Goal: Task Accomplishment & Management: Manage account settings

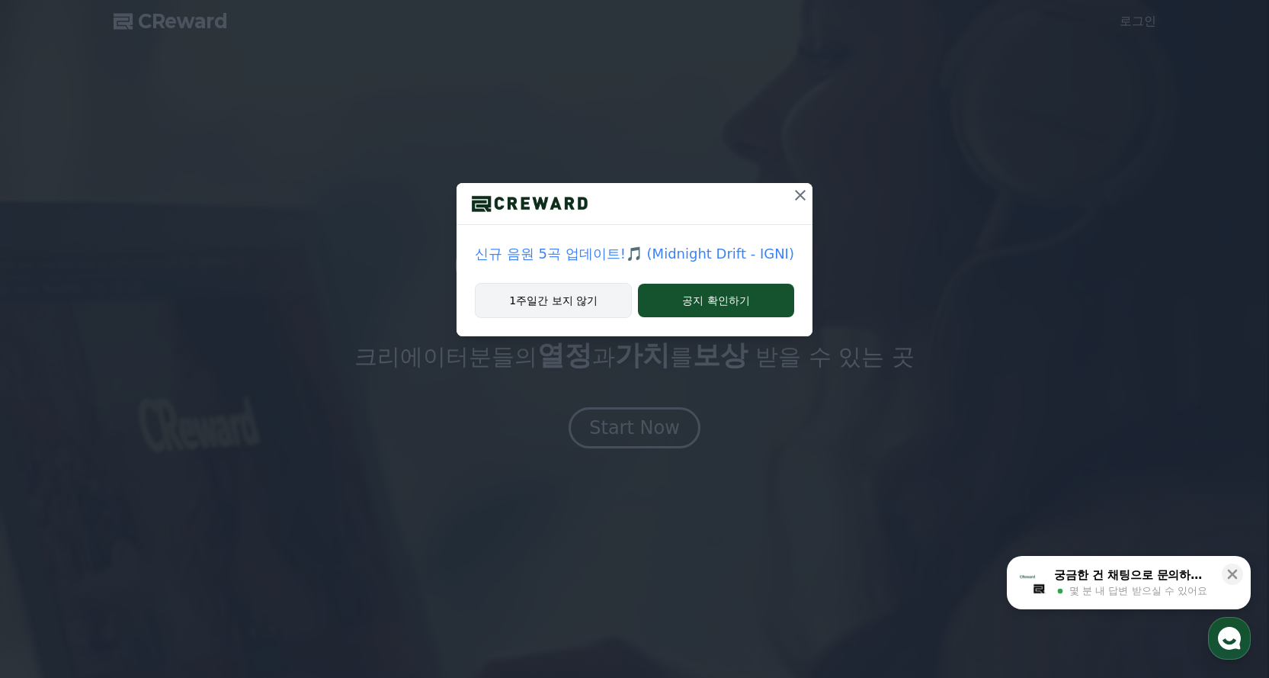
click at [575, 312] on button "1주일간 보지 않기" at bounding box center [553, 300] width 157 height 35
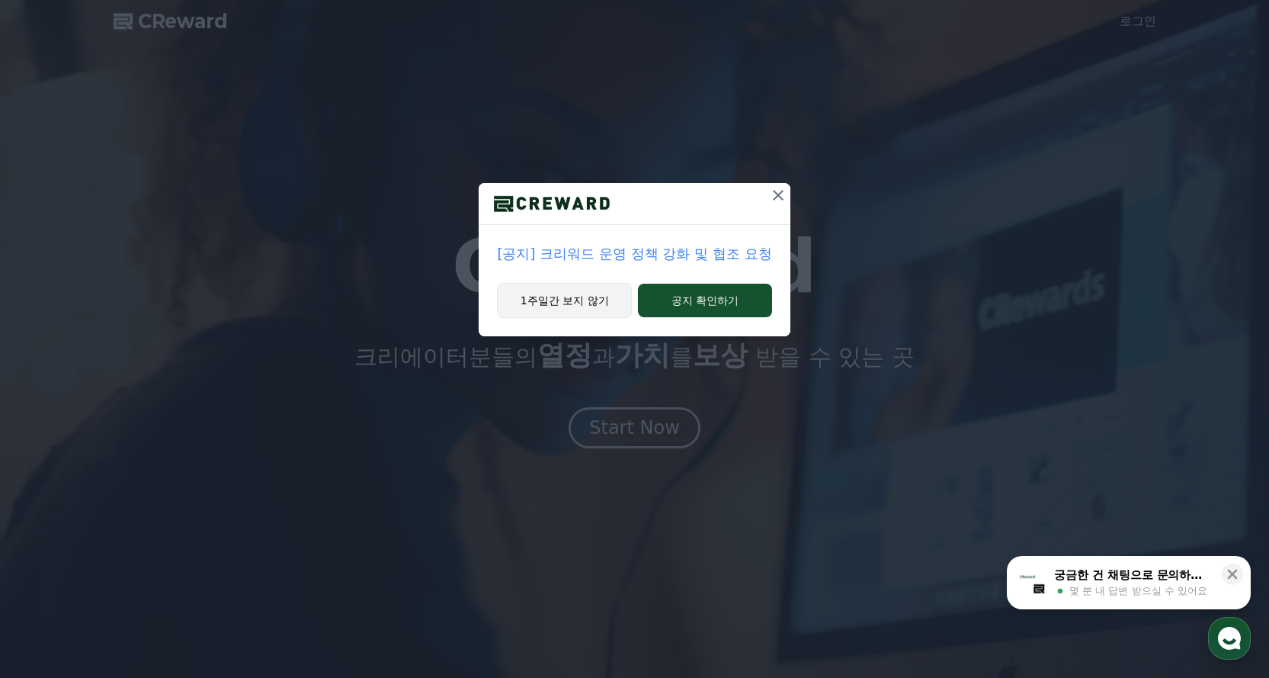
click at [572, 303] on button "1주일간 보지 않기" at bounding box center [564, 300] width 135 height 35
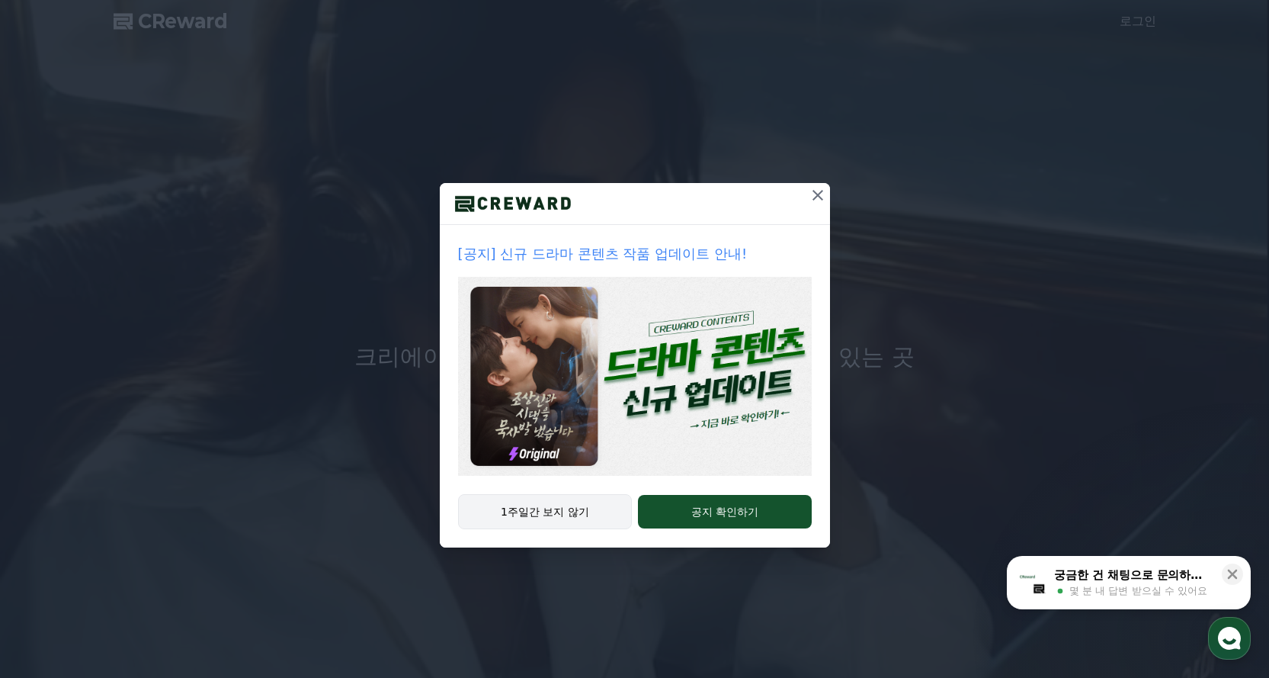
click at [556, 512] on button "1주일간 보지 않기" at bounding box center [545, 511] width 175 height 35
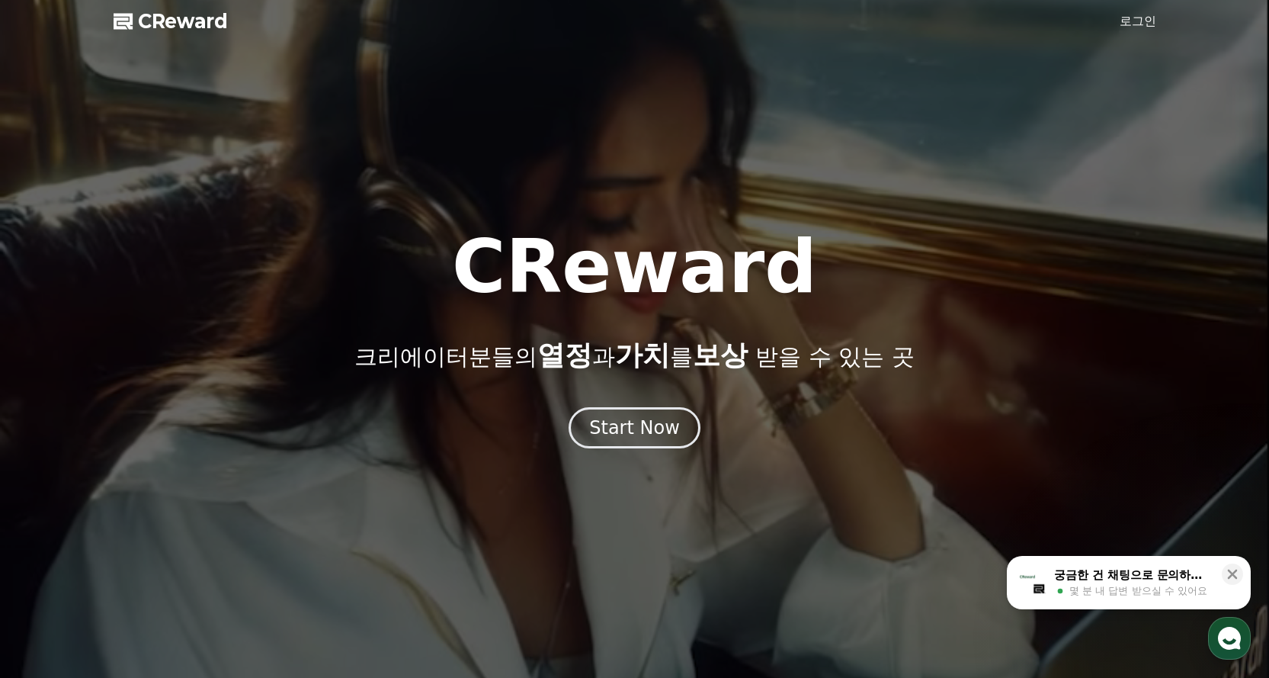
click at [1128, 20] on link "로그인" at bounding box center [1138, 21] width 37 height 18
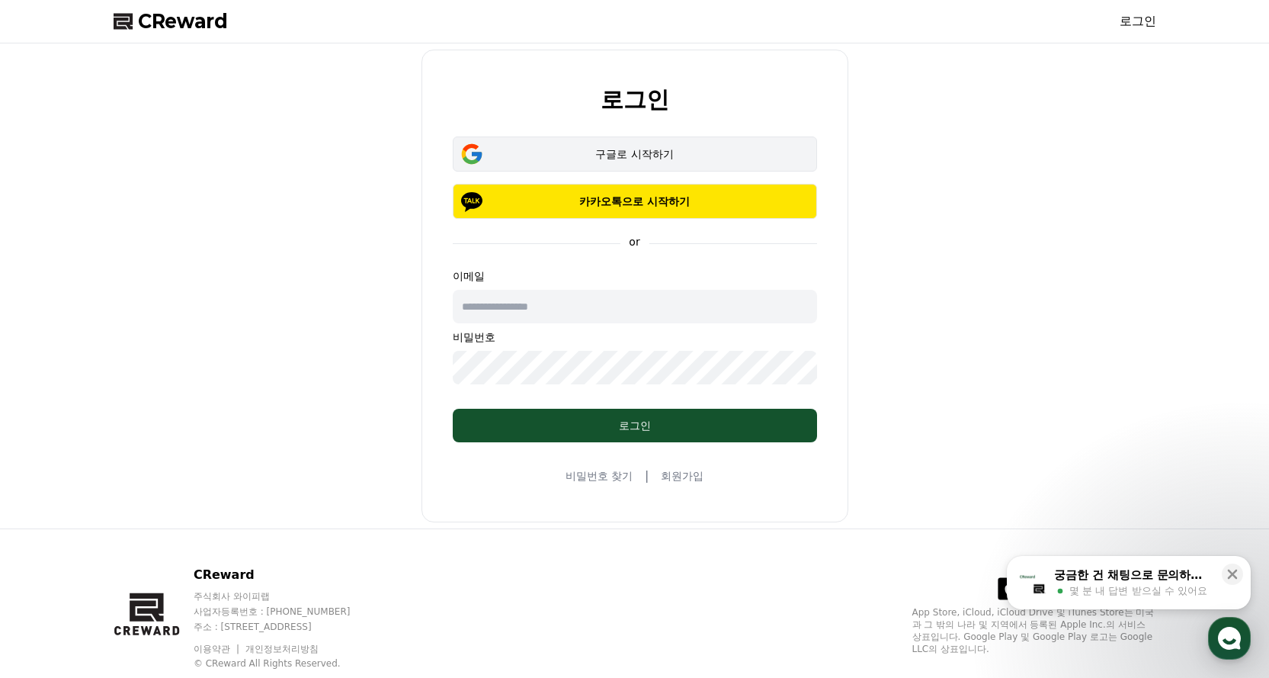
click at [601, 152] on div "구글로 시작하기" at bounding box center [635, 153] width 320 height 15
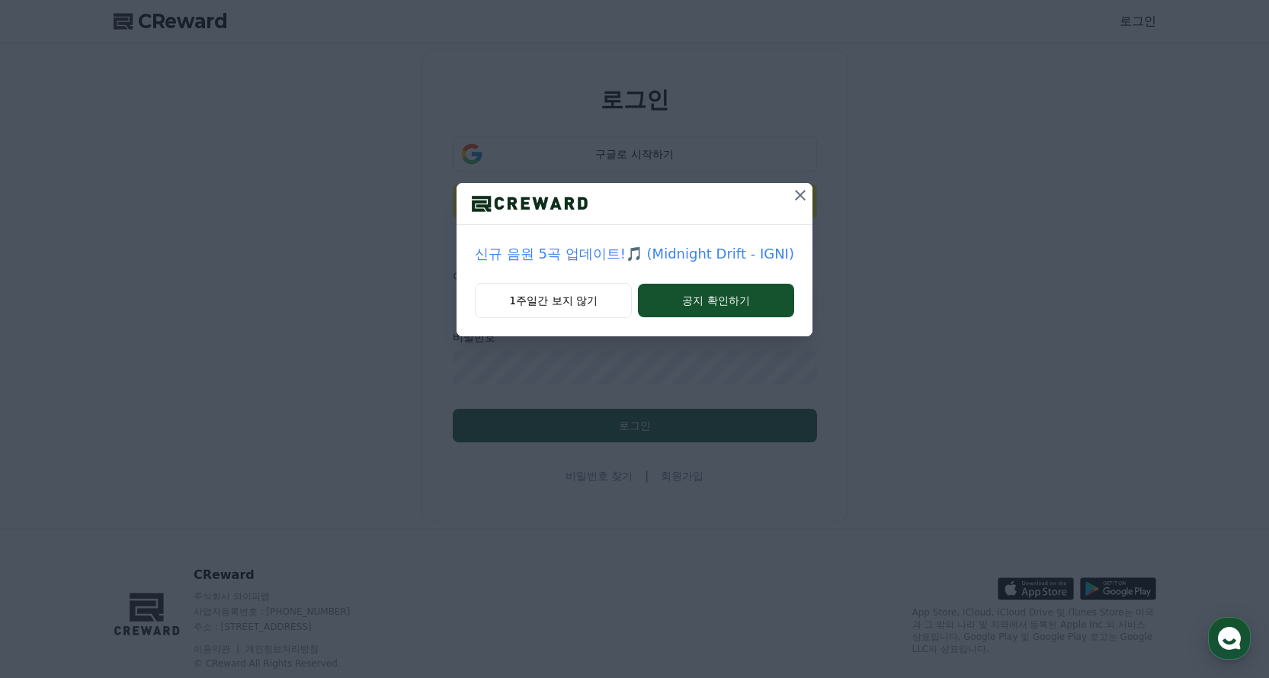
click at [795, 195] on icon at bounding box center [800, 195] width 18 height 18
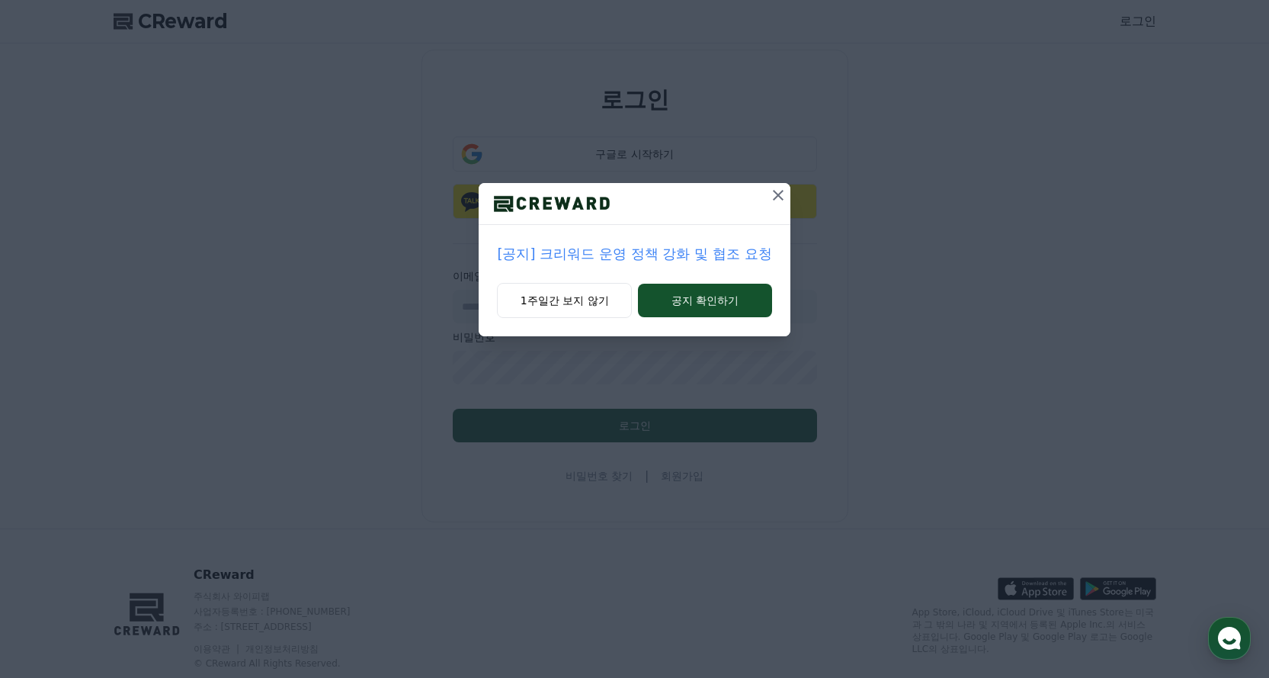
click at [777, 193] on icon at bounding box center [778, 195] width 11 height 11
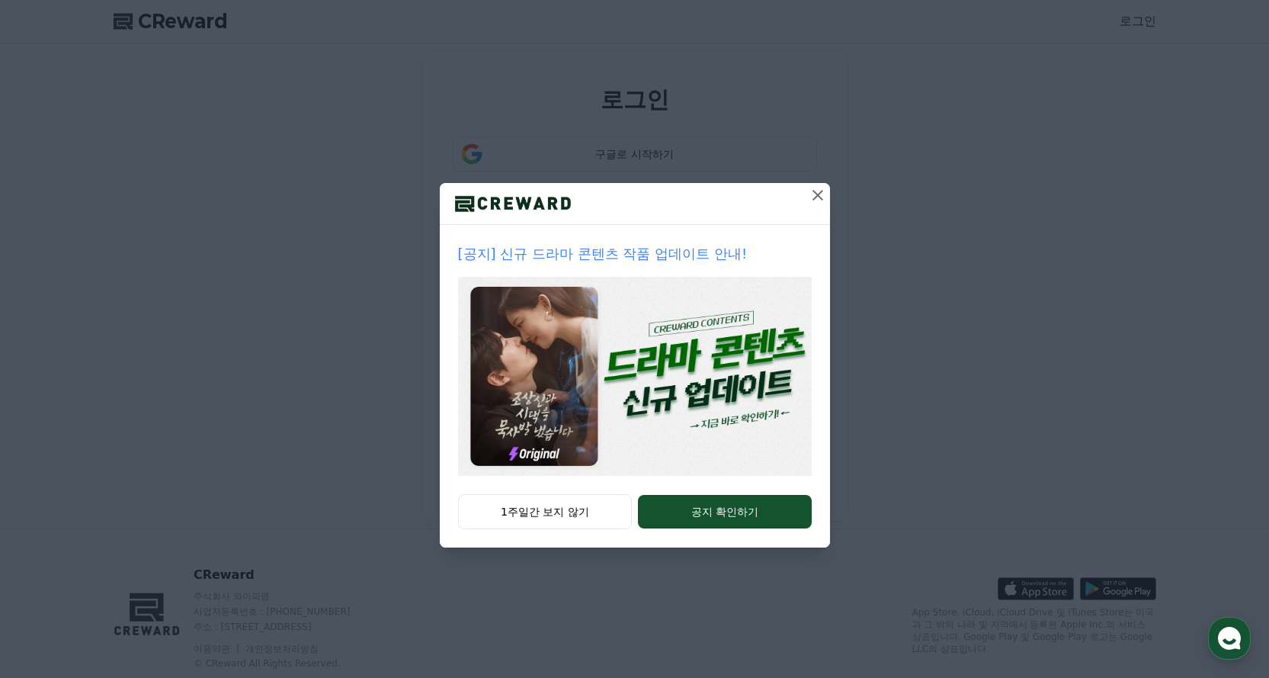
click at [820, 194] on icon at bounding box center [818, 195] width 18 height 18
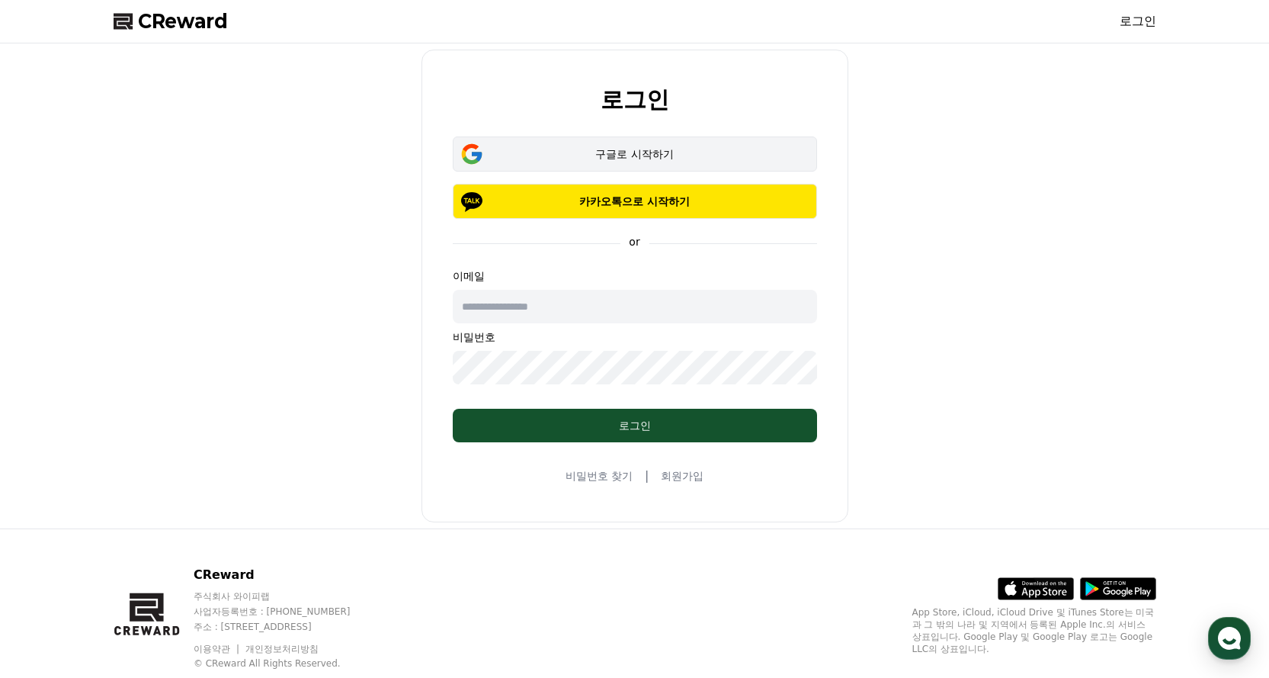
click at [579, 159] on div "구글로 시작하기" at bounding box center [635, 153] width 320 height 15
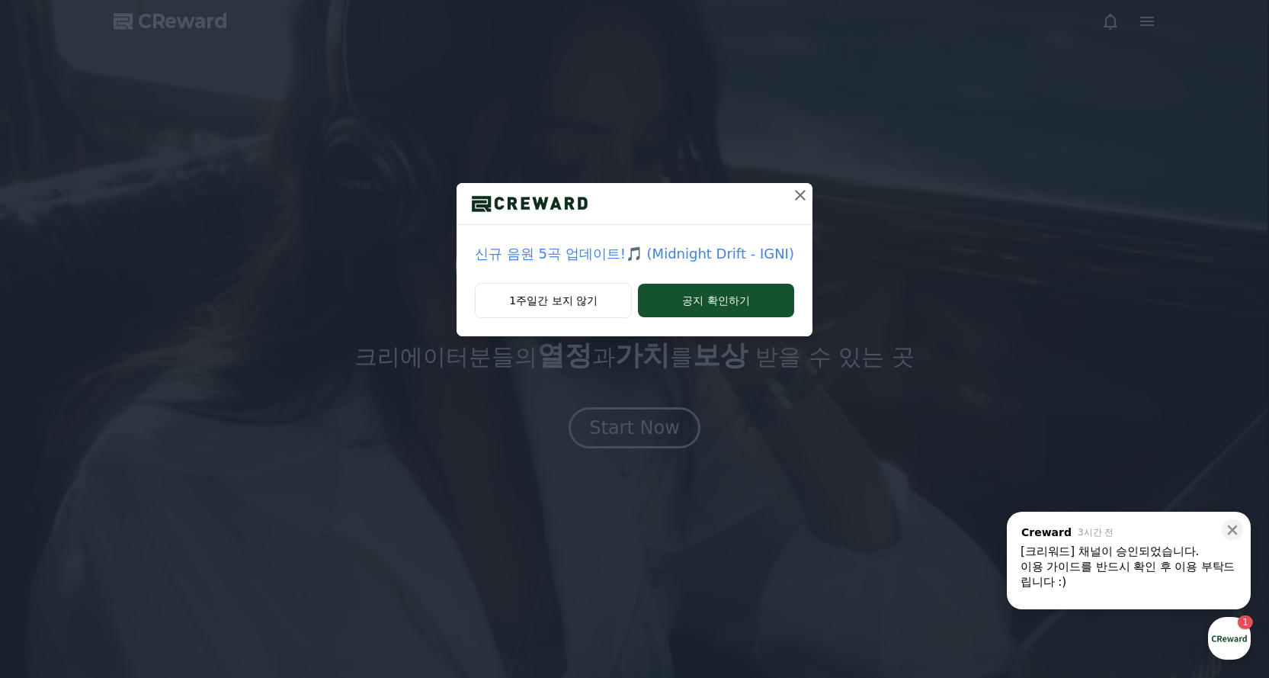
click at [1137, 560] on div "이용 가이드를 반드시 확인 후 이용 부탁드립니다 :)" at bounding box center [1129, 574] width 217 height 30
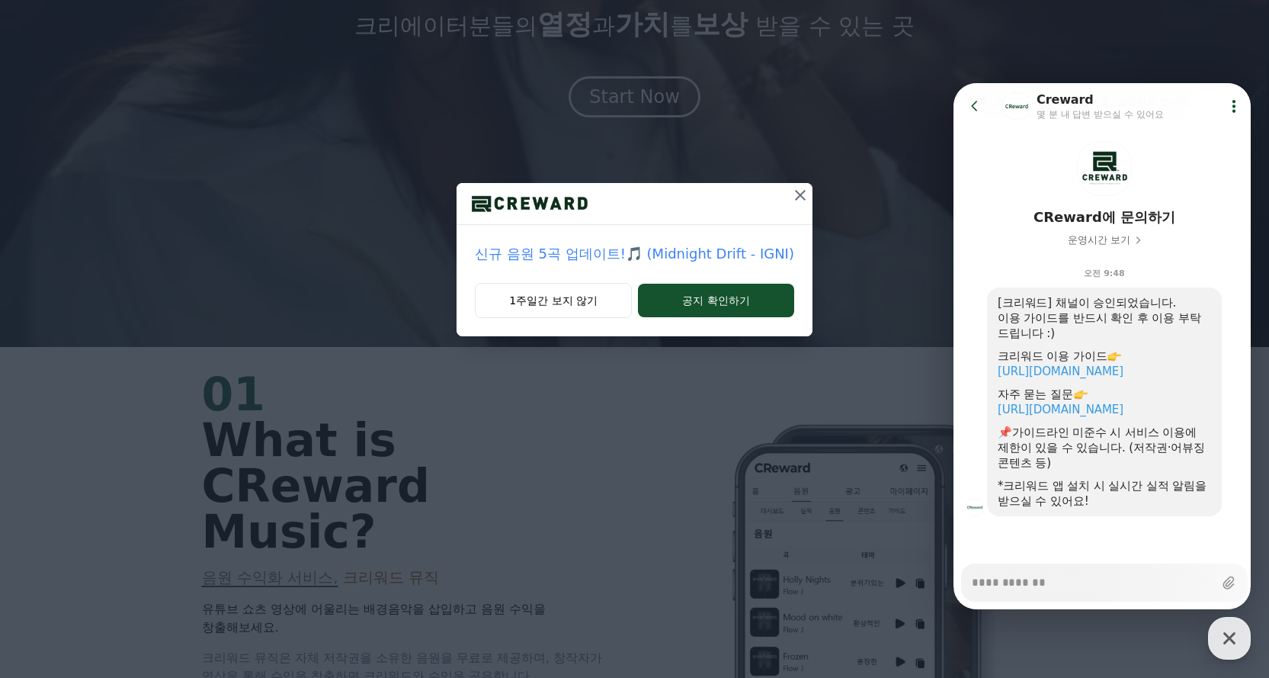
scroll to position [610, 0]
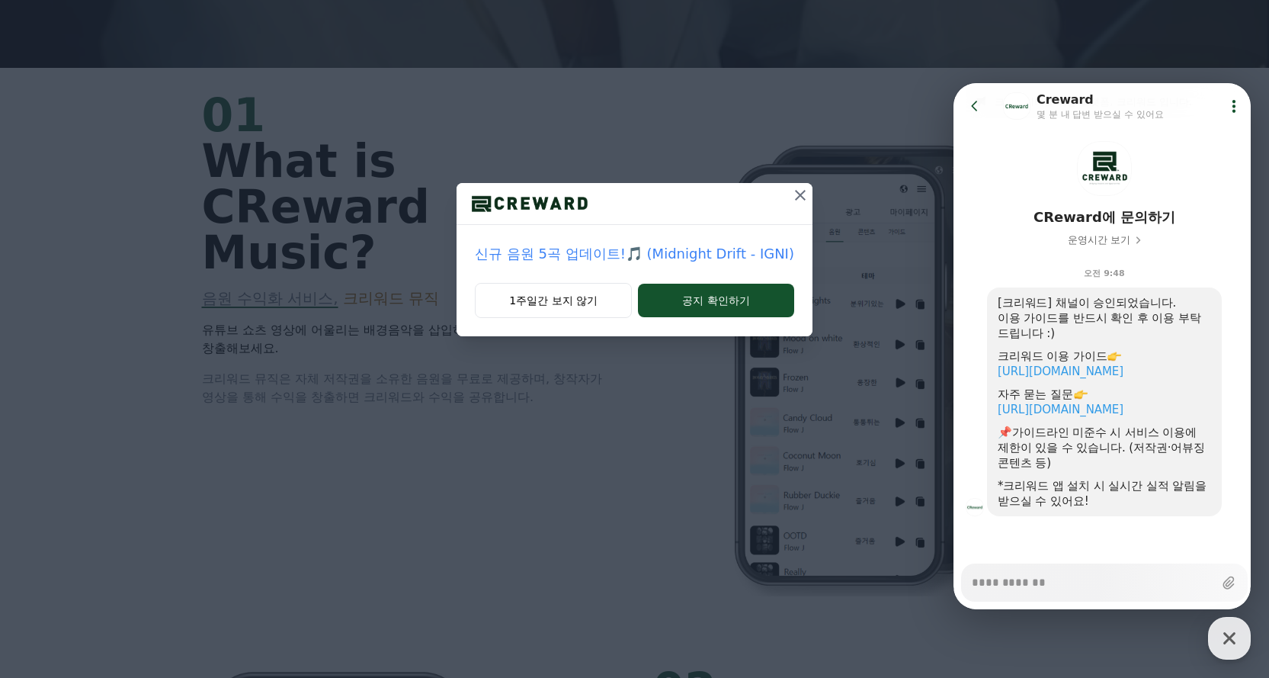
type textarea "*"
click at [794, 194] on icon at bounding box center [800, 195] width 18 height 18
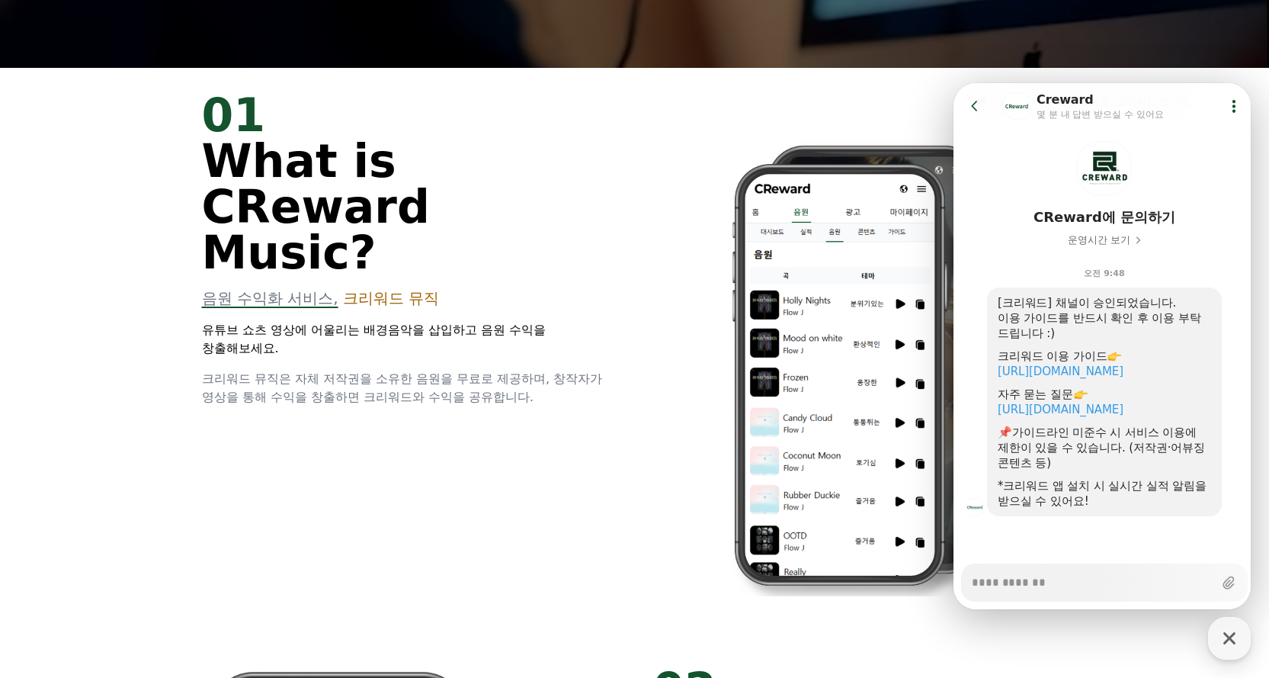
click at [977, 107] on icon at bounding box center [974, 105] width 15 height 15
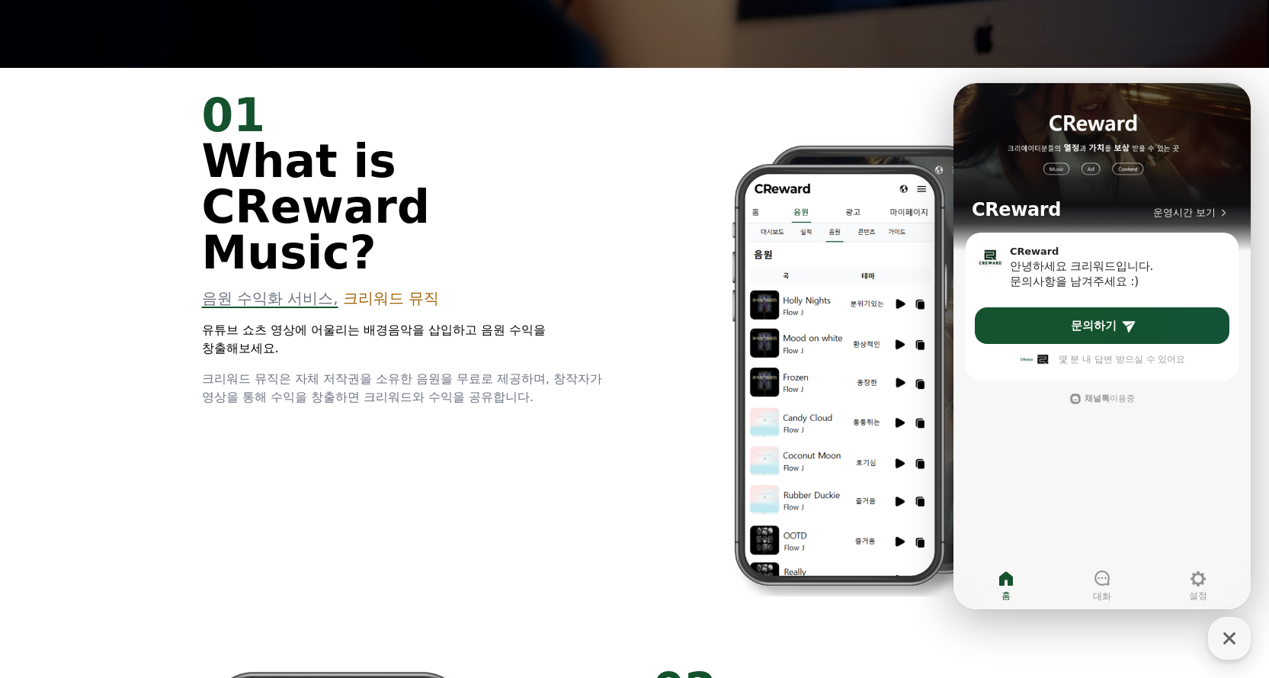
click at [901, 107] on img at bounding box center [860, 354] width 415 height 525
